Goal: Information Seeking & Learning: Learn about a topic

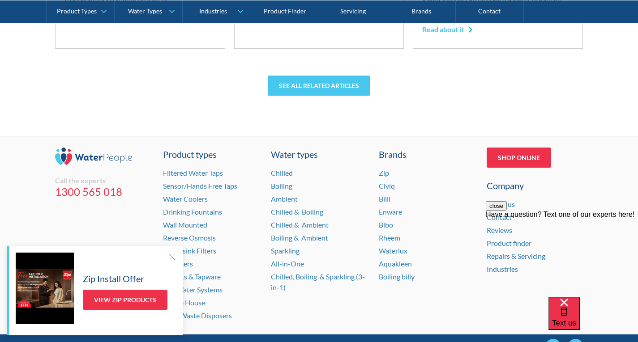
scroll to position [2241, 0]
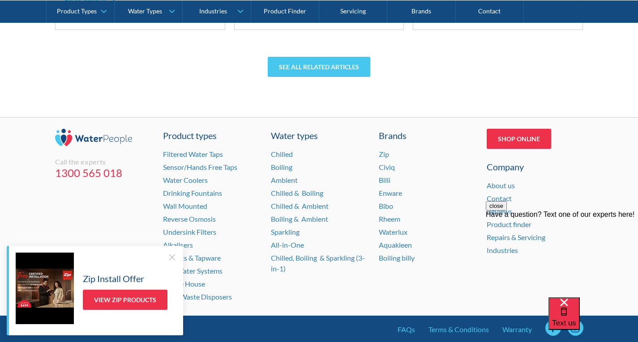
drag, startPoint x: 171, startPoint y: 256, endPoint x: 183, endPoint y: 255, distance: 12.2
click at [173, 254] on div at bounding box center [171, 257] width 9 height 9
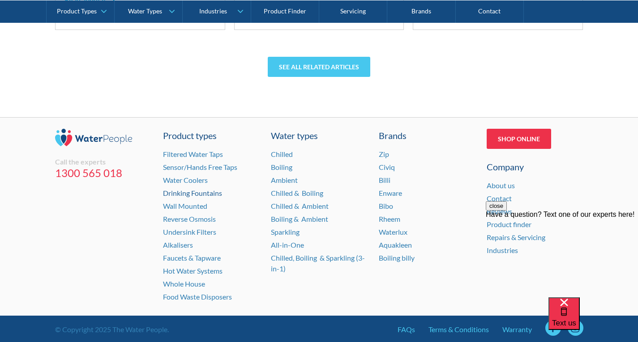
click at [191, 189] on link "Drinking Fountains" at bounding box center [192, 193] width 59 height 9
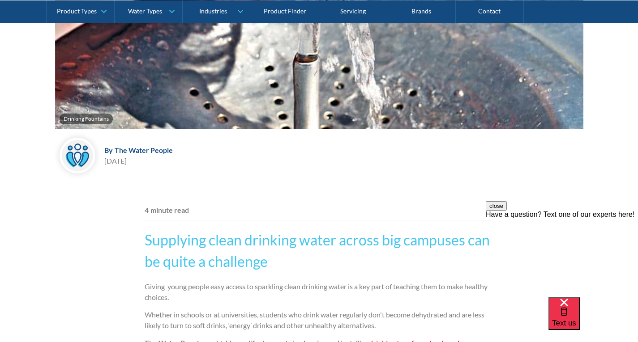
scroll to position [227, 0]
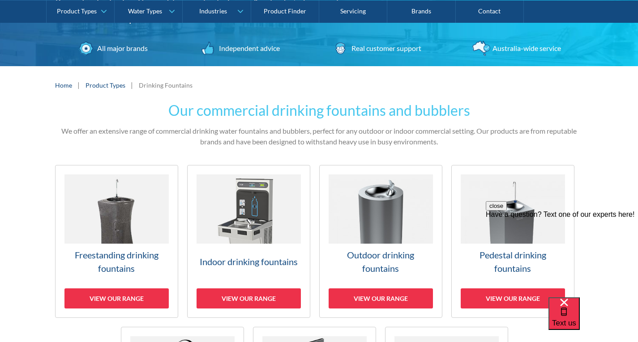
scroll to position [134, 0]
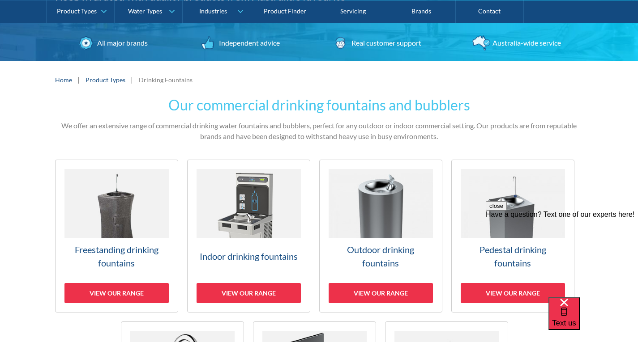
click at [506, 211] on button "close" at bounding box center [495, 205] width 21 height 9
drag, startPoint x: 502, startPoint y: 293, endPoint x: 588, endPoint y: 295, distance: 85.9
click at [503, 293] on div "View our range" at bounding box center [512, 293] width 104 height 20
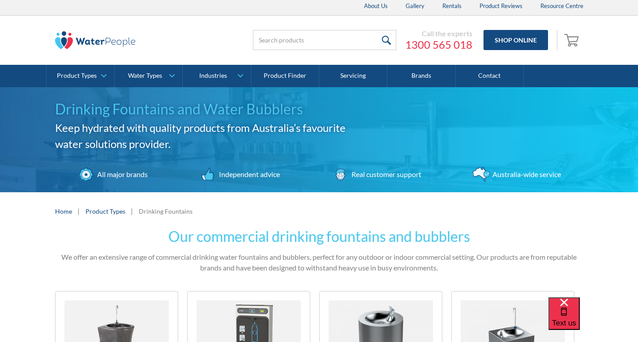
scroll to position [0, 0]
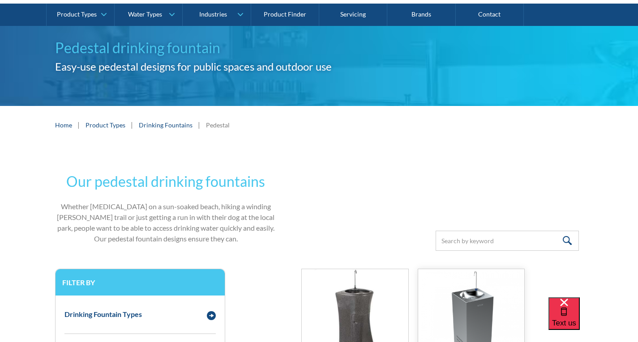
scroll to position [179, 0]
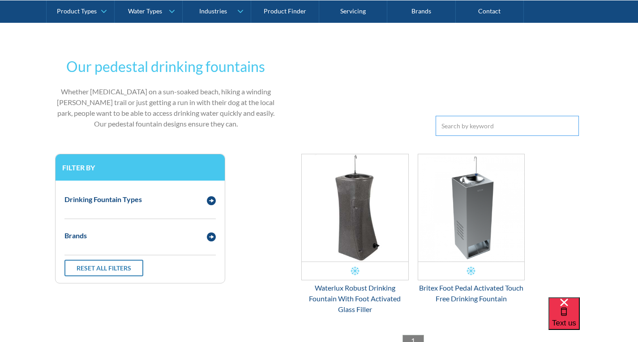
click at [509, 127] on input "Email Form 3" at bounding box center [506, 126] width 143 height 20
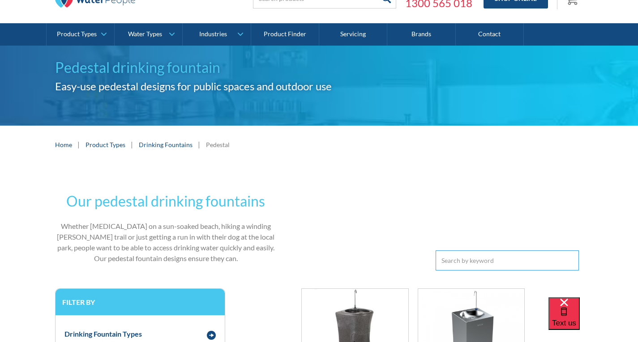
scroll to position [0, 0]
